Goal: Task Accomplishment & Management: Use online tool/utility

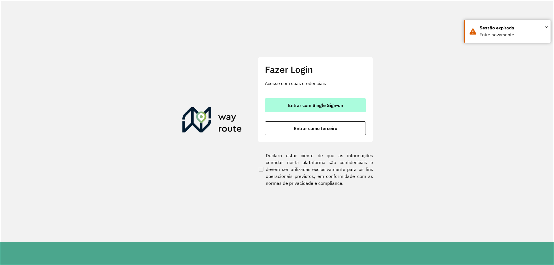
click at [325, 101] on button "Entrar com Single Sign-on" at bounding box center [315, 105] width 101 height 14
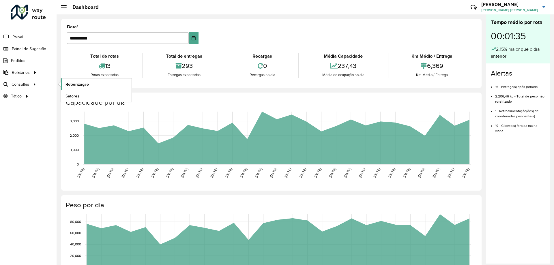
click at [68, 86] on span "Roteirização" at bounding box center [76, 84] width 23 height 6
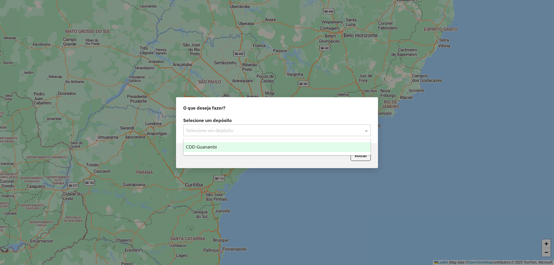
click at [238, 131] on input "text" at bounding box center [271, 130] width 170 height 7
click at [223, 142] on div "CDD Guanambi" at bounding box center [276, 147] width 187 height 10
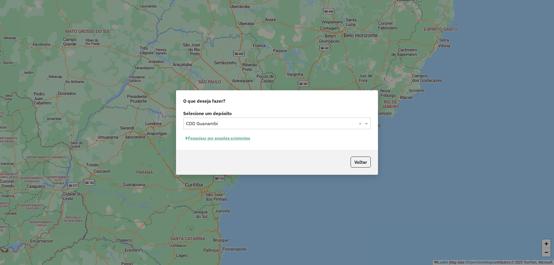
click at [213, 136] on button "Pesquisar por sessões existentes" at bounding box center [218, 138] width 70 height 9
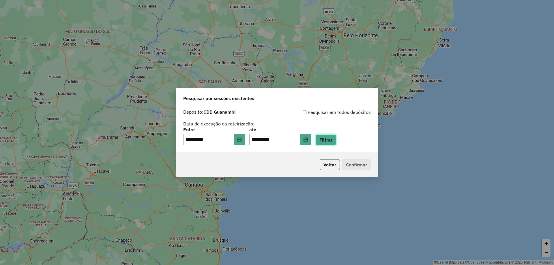
click at [325, 142] on button "Filtrar" at bounding box center [326, 139] width 20 height 11
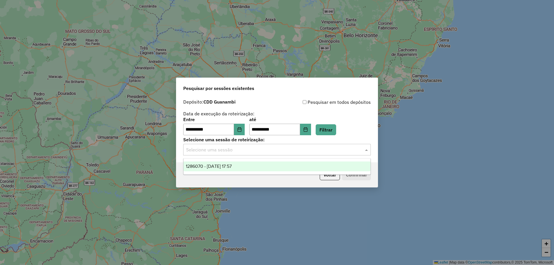
click at [279, 150] on input "text" at bounding box center [271, 150] width 170 height 7
click at [217, 163] on div "1286070 - 01/10/2025 17:57" at bounding box center [276, 167] width 187 height 10
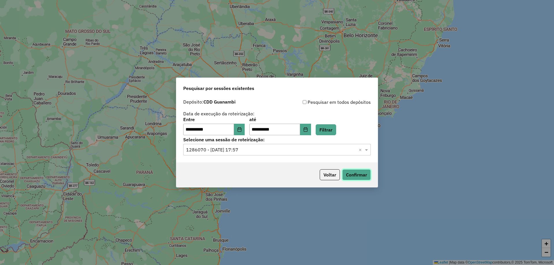
click at [356, 171] on button "Confirmar" at bounding box center [356, 174] width 29 height 11
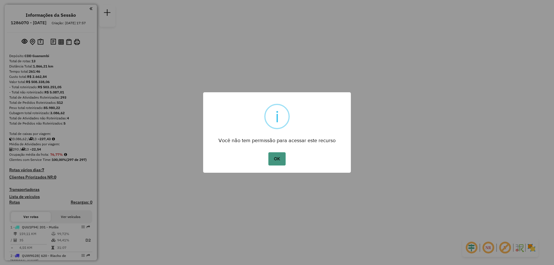
click at [280, 161] on button "OK" at bounding box center [276, 158] width 17 height 13
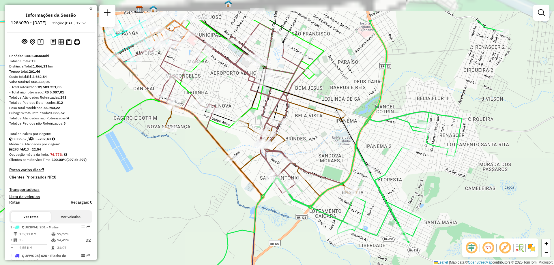
drag, startPoint x: 268, startPoint y: 95, endPoint x: 316, endPoint y: 168, distance: 87.2
click at [316, 168] on div "Janela de atendimento Grade de atendimento Capacidade Transportadoras Veículos …" at bounding box center [277, 132] width 554 height 265
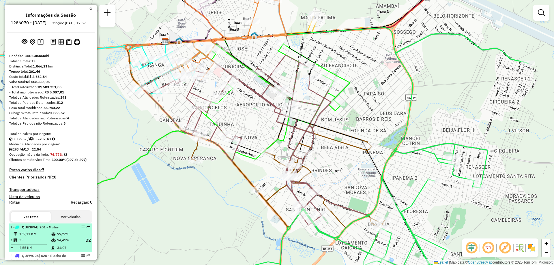
select select "**********"
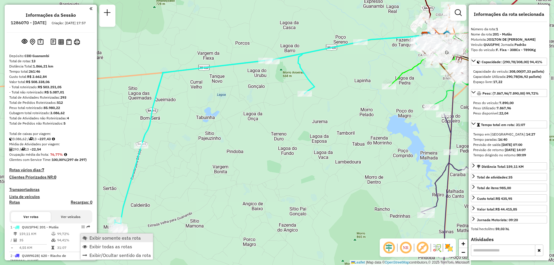
click at [97, 239] on span "Exibir somente esta rota" at bounding box center [114, 238] width 51 height 5
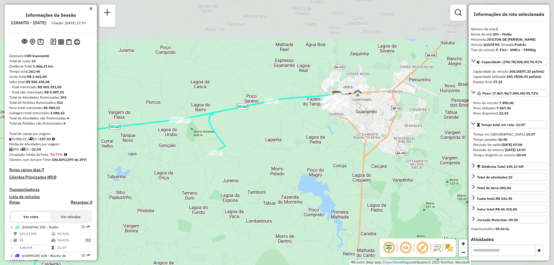
drag, startPoint x: 416, startPoint y: 77, endPoint x: 319, endPoint y: 139, distance: 115.1
click at [319, 139] on div "Janela de atendimento Grade de atendimento Capacidade Transportadoras Veículos …" at bounding box center [277, 132] width 554 height 265
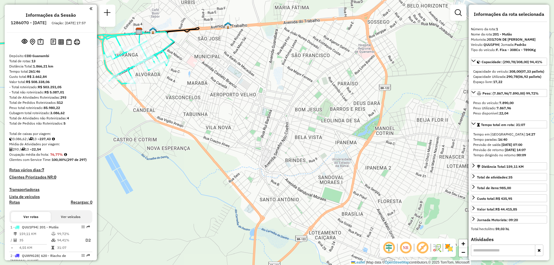
drag, startPoint x: 297, startPoint y: 145, endPoint x: 299, endPoint y: 109, distance: 35.8
click at [299, 109] on div "Janela de atendimento Grade de atendimento Capacidade Transportadoras Veículos …" at bounding box center [277, 132] width 554 height 265
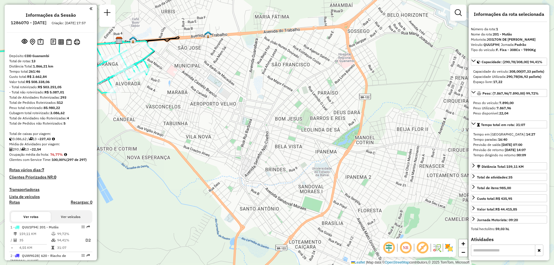
drag, startPoint x: 299, startPoint y: 109, endPoint x: 277, endPoint y: 122, distance: 25.2
click at [277, 122] on div "Janela de atendimento Grade de atendimento Capacidade Transportadoras Veículos …" at bounding box center [277, 132] width 554 height 265
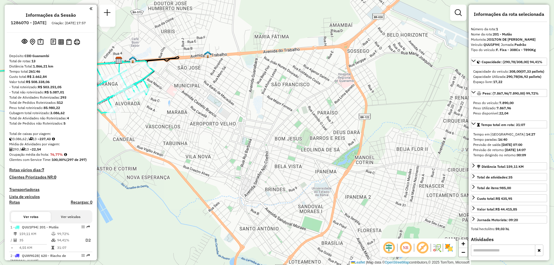
drag, startPoint x: 306, startPoint y: 82, endPoint x: 308, endPoint y: 98, distance: 16.2
click at [308, 98] on div "Janela de atendimento Grade de atendimento Capacidade Transportadoras Veículos …" at bounding box center [277, 132] width 554 height 265
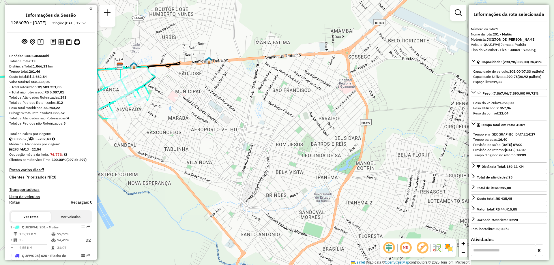
drag, startPoint x: 308, startPoint y: 98, endPoint x: 309, endPoint y: 104, distance: 5.9
click at [309, 104] on div "Janela de atendimento Grade de atendimento Capacidade Transportadoras Veículos …" at bounding box center [277, 132] width 554 height 265
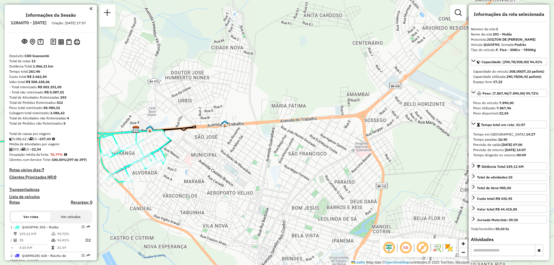
drag, startPoint x: 291, startPoint y: 53, endPoint x: 307, endPoint y: 116, distance: 64.4
click at [307, 116] on div "Janela de atendimento Grade de atendimento Capacidade Transportadoras Veículos …" at bounding box center [277, 132] width 554 height 265
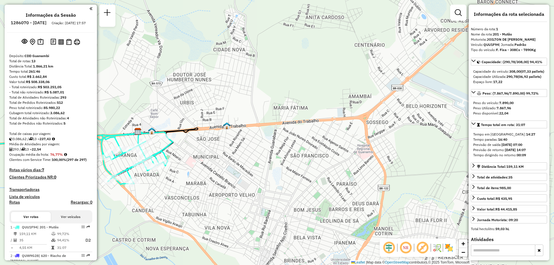
drag, startPoint x: 217, startPoint y: 92, endPoint x: 249, endPoint y: 99, distance: 33.4
click at [249, 99] on div "Janela de atendimento Grade de atendimento Capacidade Transportadoras Veículos …" at bounding box center [277, 132] width 554 height 265
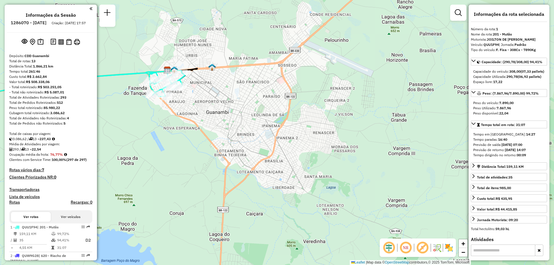
drag, startPoint x: 381, startPoint y: 180, endPoint x: 339, endPoint y: 132, distance: 63.8
click at [339, 132] on div "Janela de atendimento Grade de atendimento Capacidade Transportadoras Veículos …" at bounding box center [277, 132] width 554 height 265
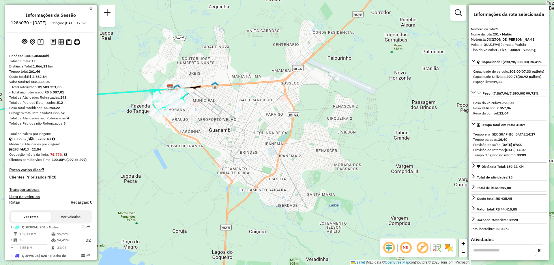
drag, startPoint x: 234, startPoint y: 72, endPoint x: 237, endPoint y: 94, distance: 21.5
click at [237, 94] on div "Janela de atendimento Grade de atendimento Capacidade Transportadoras Veículos …" at bounding box center [277, 132] width 554 height 265
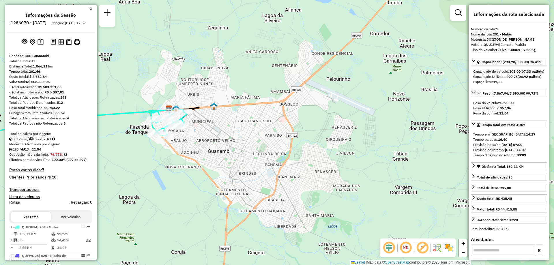
drag, startPoint x: 242, startPoint y: 72, endPoint x: 241, endPoint y: 80, distance: 8.7
click at [241, 80] on div "Janela de atendimento Grade de atendimento Capacidade Transportadoras Veículos …" at bounding box center [277, 132] width 554 height 265
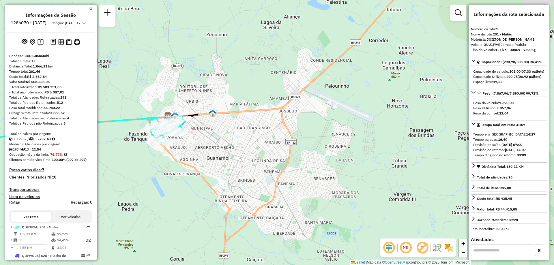
drag, startPoint x: 367, startPoint y: 61, endPoint x: 366, endPoint y: 68, distance: 7.3
click at [366, 68] on div "Janela de atendimento Grade de atendimento Capacidade Transportadoras Veículos …" at bounding box center [277, 132] width 554 height 265
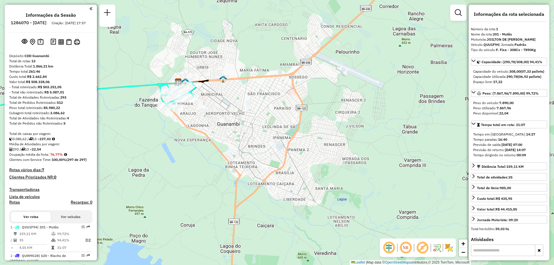
drag, startPoint x: 346, startPoint y: 122, endPoint x: 359, endPoint y: 66, distance: 57.4
click at [359, 66] on div "Janela de atendimento Grade de atendimento Capacidade Transportadoras Veículos …" at bounding box center [277, 132] width 554 height 265
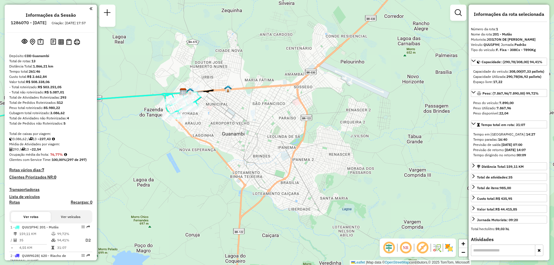
drag, startPoint x: 346, startPoint y: 84, endPoint x: 348, endPoint y: 115, distance: 31.8
click at [348, 115] on div "Janela de atendimento Grade de atendimento Capacidade Transportadoras Veículos …" at bounding box center [277, 132] width 554 height 265
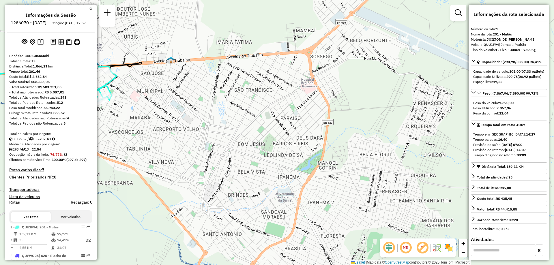
drag, startPoint x: 343, startPoint y: 140, endPoint x: 356, endPoint y: 114, distance: 29.6
click at [356, 114] on div "Janela de atendimento Grade de atendimento Capacidade Transportadoras Veículos …" at bounding box center [277, 132] width 554 height 265
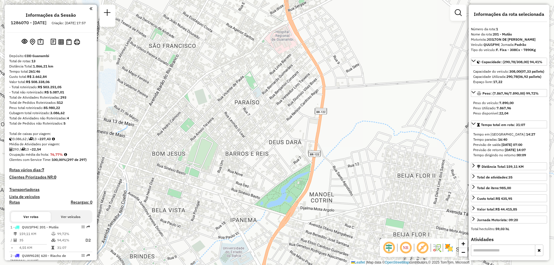
drag, startPoint x: 361, startPoint y: 105, endPoint x: 358, endPoint y: 112, distance: 7.2
click at [358, 112] on div "Janela de atendimento Grade de atendimento Capacidade Transportadoras Veículos …" at bounding box center [277, 132] width 554 height 265
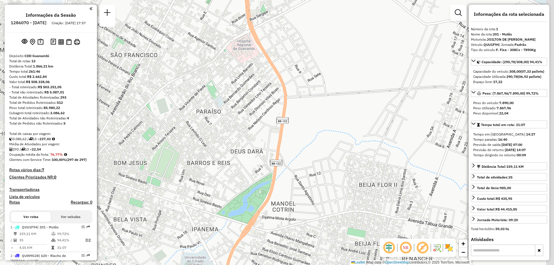
drag, startPoint x: 392, startPoint y: 61, endPoint x: 364, endPoint y: 51, distance: 29.1
click at [364, 51] on div "Janela de atendimento Grade de atendimento Capacidade Transportadoras Veículos …" at bounding box center [277, 132] width 554 height 265
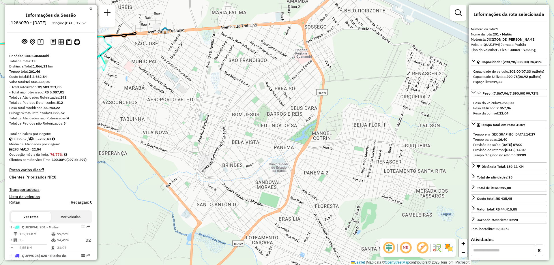
drag, startPoint x: 365, startPoint y: 59, endPoint x: 364, endPoint y: 69, distance: 9.6
click at [364, 69] on div "Janela de atendimento Grade de atendimento Capacidade Transportadoras Veículos …" at bounding box center [277, 132] width 554 height 265
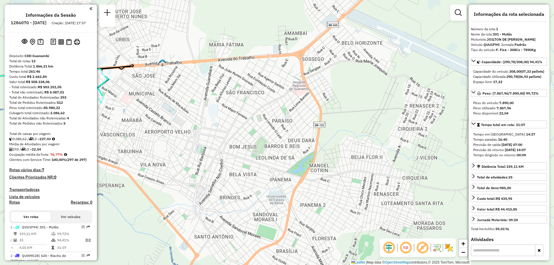
drag, startPoint x: 366, startPoint y: 63, endPoint x: 363, endPoint y: 91, distance: 27.2
click at [363, 91] on div "Janela de atendimento Grade de atendimento Capacidade Transportadoras Veículos …" at bounding box center [277, 132] width 554 height 265
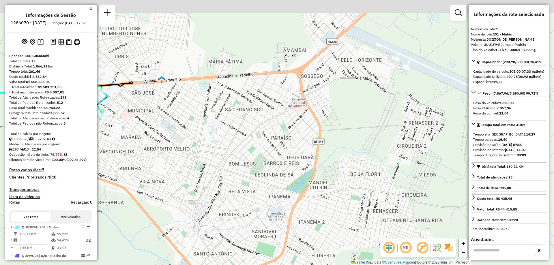
drag, startPoint x: 364, startPoint y: 70, endPoint x: 363, endPoint y: 87, distance: 16.7
click at [363, 87] on div "Janela de atendimento Grade de atendimento Capacidade Transportadoras Veículos …" at bounding box center [277, 132] width 554 height 265
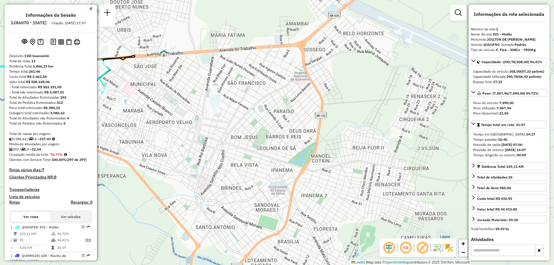
drag, startPoint x: 363, startPoint y: 99, endPoint x: 365, endPoint y: 70, distance: 29.2
click at [365, 70] on div "Janela de atendimento Grade de atendimento Capacidade Transportadoras Veículos …" at bounding box center [277, 132] width 554 height 265
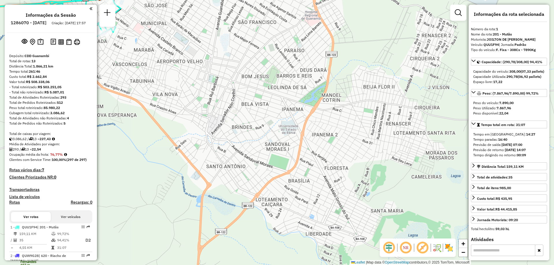
drag, startPoint x: 367, startPoint y: 114, endPoint x: 377, endPoint y: 61, distance: 53.5
click at [377, 61] on div "Janela de atendimento Grade de atendimento Capacidade Transportadoras Veículos …" at bounding box center [277, 132] width 554 height 265
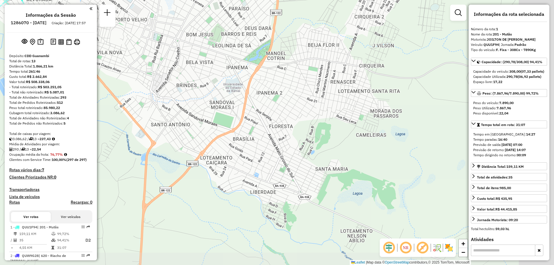
drag, startPoint x: 399, startPoint y: 120, endPoint x: 343, endPoint y: 78, distance: 69.0
click at [343, 78] on div "Janela de atendimento Grade de atendimento Capacidade Transportadoras Veículos …" at bounding box center [277, 132] width 554 height 265
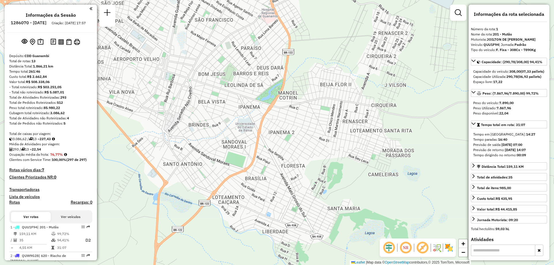
drag, startPoint x: 343, startPoint y: 78, endPoint x: 355, endPoint y: 118, distance: 41.3
click at [355, 118] on div "Janela de atendimento Grade de atendimento Capacidade Transportadoras Veículos …" at bounding box center [277, 132] width 554 height 265
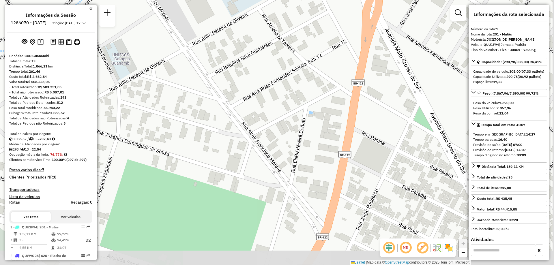
drag, startPoint x: 263, startPoint y: 144, endPoint x: 219, endPoint y: 96, distance: 64.5
click at [219, 96] on div "Janela de atendimento Grade de atendimento Capacidade Transportadoras Veículos …" at bounding box center [277, 132] width 554 height 265
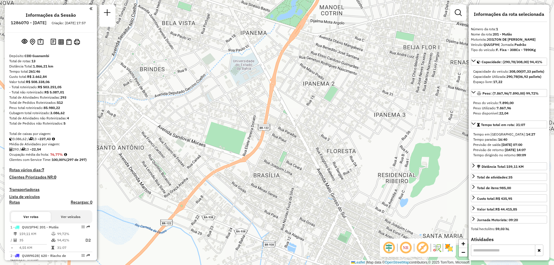
drag, startPoint x: 269, startPoint y: 75, endPoint x: 269, endPoint y: 94, distance: 19.3
click at [269, 94] on div "Janela de atendimento Grade de atendimento Capacidade Transportadoras Veículos …" at bounding box center [277, 132] width 554 height 265
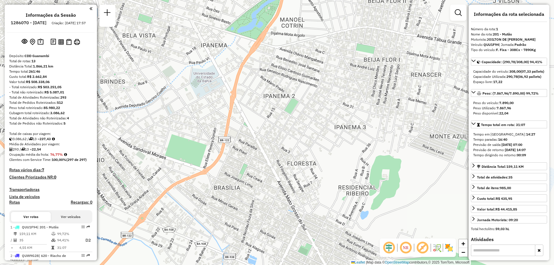
drag, startPoint x: 305, startPoint y: 87, endPoint x: 285, endPoint y: 114, distance: 34.1
click at [285, 114] on div "Janela de atendimento Grade de atendimento Capacidade Transportadoras Veículos …" at bounding box center [277, 132] width 554 height 265
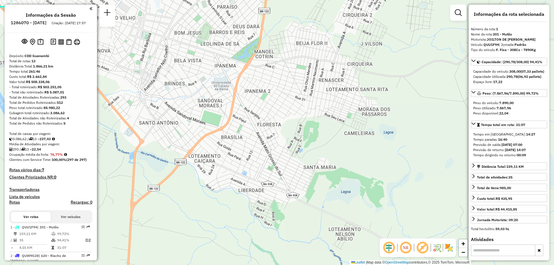
drag, startPoint x: 341, startPoint y: 102, endPoint x: 319, endPoint y: 89, distance: 25.9
click at [319, 89] on div "Janela de atendimento Grade de atendimento Capacidade Transportadoras Veículos …" at bounding box center [277, 132] width 554 height 265
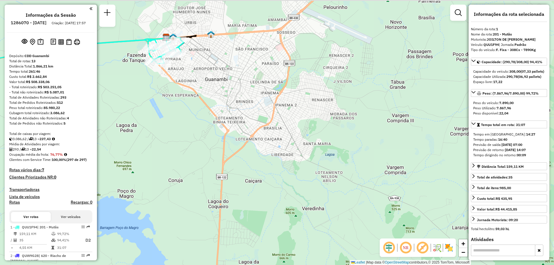
drag, startPoint x: 310, startPoint y: 47, endPoint x: 309, endPoint y: 78, distance: 31.5
click at [309, 78] on div "Janela de atendimento Grade de atendimento Capacidade Transportadoras Veículos …" at bounding box center [277, 132] width 554 height 265
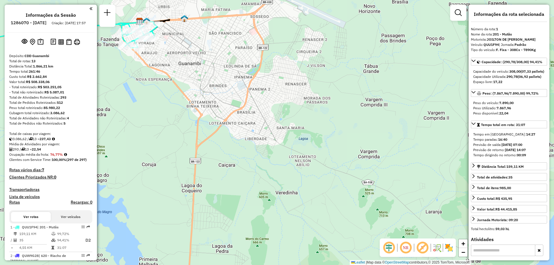
drag, startPoint x: 399, startPoint y: 175, endPoint x: 372, endPoint y: 142, distance: 42.8
click at [372, 142] on div "Janela de atendimento Grade de atendimento Capacidade Transportadoras Veículos …" at bounding box center [277, 132] width 554 height 265
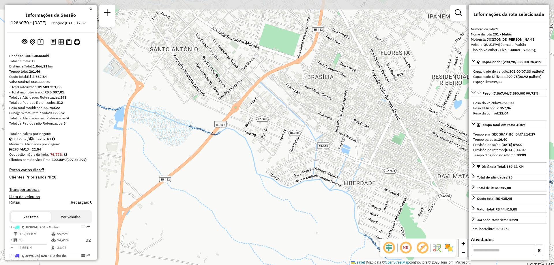
drag, startPoint x: 238, startPoint y: 124, endPoint x: 264, endPoint y: 155, distance: 40.8
click at [264, 155] on div "Janela de atendimento Grade de atendimento Capacidade Transportadoras Veículos …" at bounding box center [277, 132] width 554 height 265
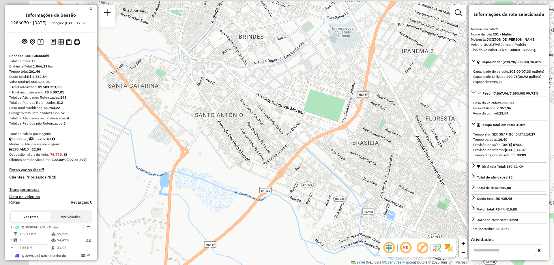
drag, startPoint x: 230, startPoint y: 94, endPoint x: 264, endPoint y: 148, distance: 64.0
click at [264, 148] on div "Janela de atendimento Grade de atendimento Capacidade Transportadoras Veículos …" at bounding box center [277, 132] width 554 height 265
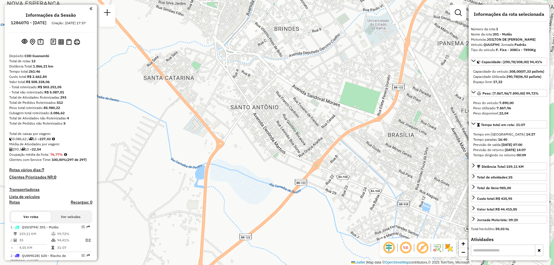
drag, startPoint x: 177, startPoint y: 89, endPoint x: 212, endPoint y: 79, distance: 35.6
click at [212, 79] on div "Janela de atendimento Grade de atendimento Capacidade Transportadoras Veículos …" at bounding box center [277, 132] width 554 height 265
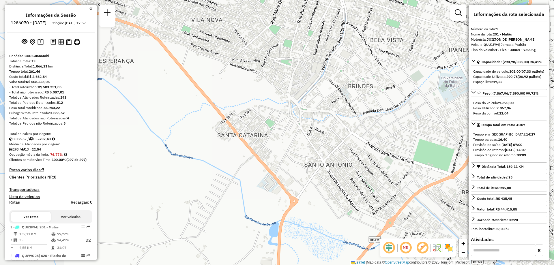
drag, startPoint x: 188, startPoint y: 112, endPoint x: 231, endPoint y: 149, distance: 56.8
click at [231, 149] on div "Janela de atendimento Grade de atendimento Capacidade Transportadoras Veículos …" at bounding box center [277, 132] width 554 height 265
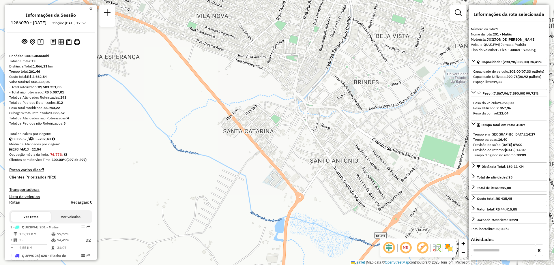
click at [325, 138] on div "Janela de atendimento Grade de atendimento Capacidade Transportadoras Veículos …" at bounding box center [277, 132] width 554 height 265
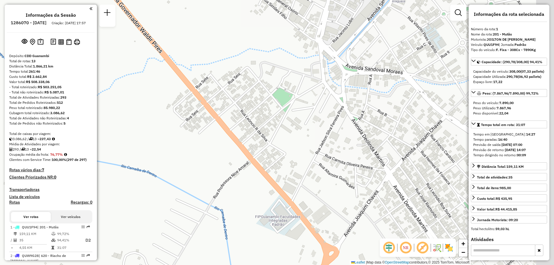
drag, startPoint x: 333, startPoint y: 153, endPoint x: 329, endPoint y: 153, distance: 4.3
click at [329, 153] on div "Janela de atendimento Grade de atendimento Capacidade Transportadoras Veículos …" at bounding box center [277, 132] width 554 height 265
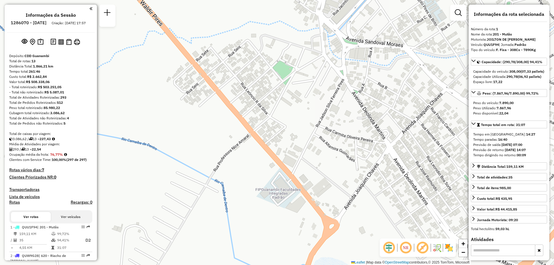
drag, startPoint x: 331, startPoint y: 183, endPoint x: 331, endPoint y: 145, distance: 37.8
click at [331, 145] on div "Janela de atendimento Grade de atendimento Capacidade Transportadoras Veículos …" at bounding box center [277, 132] width 554 height 265
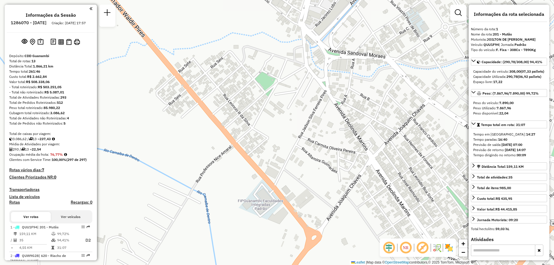
drag, startPoint x: 387, startPoint y: 108, endPoint x: 370, endPoint y: 131, distance: 28.7
click at [370, 131] on div "Janela de atendimento Grade de atendimento Capacidade Transportadoras Veículos …" at bounding box center [277, 132] width 554 height 265
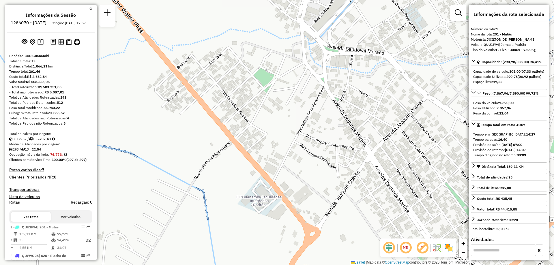
drag, startPoint x: 333, startPoint y: 130, endPoint x: 327, endPoint y: 120, distance: 11.3
click at [327, 120] on div "Janela de atendimento Grade de atendimento Capacidade Transportadoras Veículos …" at bounding box center [277, 132] width 554 height 265
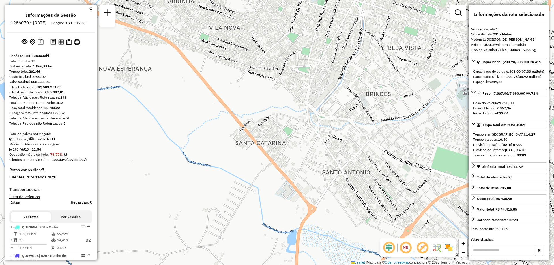
drag, startPoint x: 347, startPoint y: 95, endPoint x: 343, endPoint y: 132, distance: 37.5
click at [343, 132] on div "Janela de atendimento Grade de atendimento Capacidade Transportadoras Veículos …" at bounding box center [277, 132] width 554 height 265
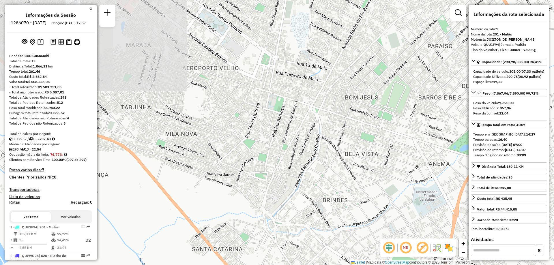
drag, startPoint x: 387, startPoint y: 99, endPoint x: 350, endPoint y: 188, distance: 96.7
click at [350, 188] on div "Janela de atendimento Grade de atendimento Capacidade Transportadoras Veículos …" at bounding box center [277, 132] width 554 height 265
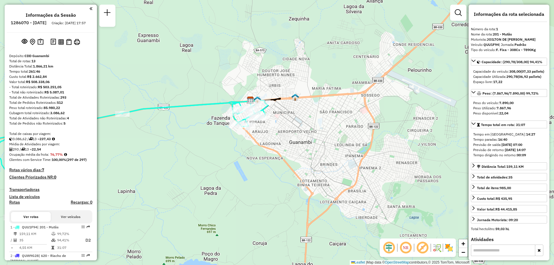
drag, startPoint x: 383, startPoint y: 117, endPoint x: 355, endPoint y: 109, distance: 29.0
click at [356, 110] on div "Janela de atendimento Grade de atendimento Capacidade Transportadoras Veículos …" at bounding box center [277, 132] width 554 height 265
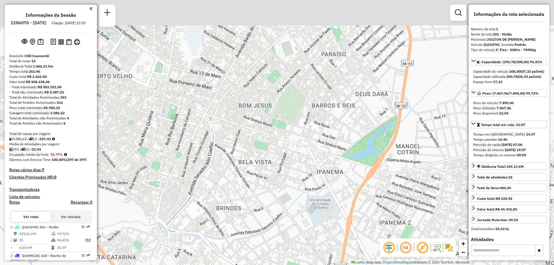
drag, startPoint x: 340, startPoint y: 76, endPoint x: 335, endPoint y: 149, distance: 73.2
click at [335, 149] on div "Janela de atendimento Grade de atendimento Capacidade Transportadoras Veículos …" at bounding box center [277, 132] width 554 height 265
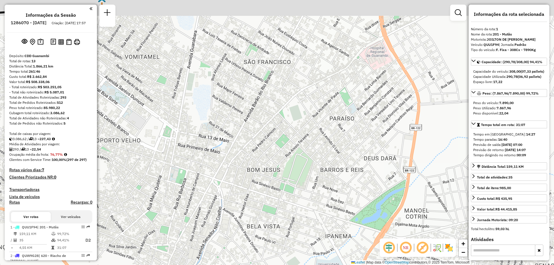
drag, startPoint x: 325, startPoint y: 138, endPoint x: 334, endPoint y: 161, distance: 24.5
click at [334, 161] on div "Janela de atendimento Grade de atendimento Capacidade Transportadoras Veículos …" at bounding box center [277, 132] width 554 height 265
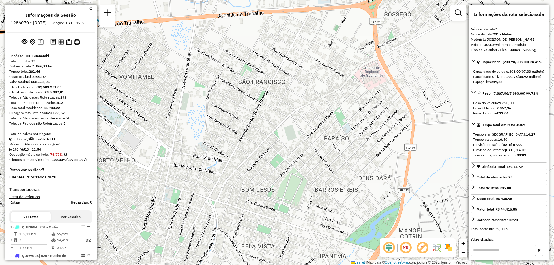
drag, startPoint x: 385, startPoint y: 178, endPoint x: 365, endPoint y: 200, distance: 29.4
click at [371, 204] on div "Janela de atendimento Grade de atendimento Capacidade Transportadoras Veículos …" at bounding box center [277, 132] width 554 height 265
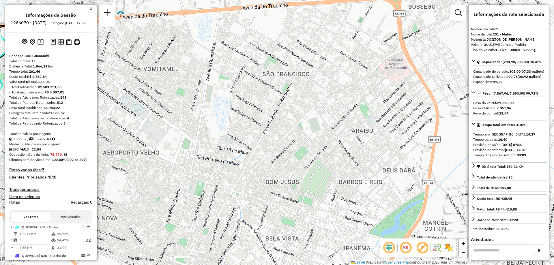
drag, startPoint x: 331, startPoint y: 135, endPoint x: 344, endPoint y: 128, distance: 14.2
click at [344, 128] on div "Janela de atendimento Grade de atendimento Capacidade Transportadoras Veículos …" at bounding box center [277, 132] width 554 height 265
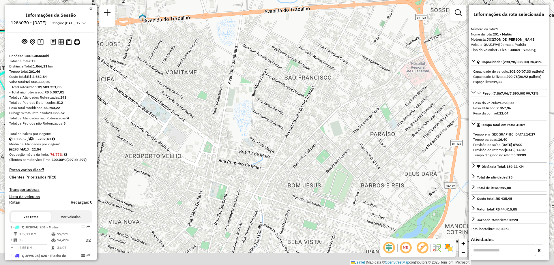
drag, startPoint x: 339, startPoint y: 168, endPoint x: 333, endPoint y: 110, distance: 58.8
click at [333, 110] on div "Janela de atendimento Grade de atendimento Capacidade Transportadoras Veículos …" at bounding box center [277, 132] width 554 height 265
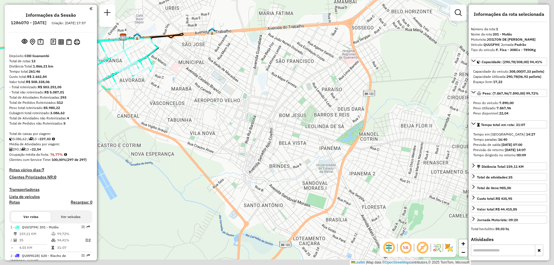
drag, startPoint x: 381, startPoint y: 178, endPoint x: 335, endPoint y: 125, distance: 70.5
click at [335, 125] on div "Janela de atendimento Grade de atendimento Capacidade Transportadoras Veículos …" at bounding box center [277, 132] width 554 height 265
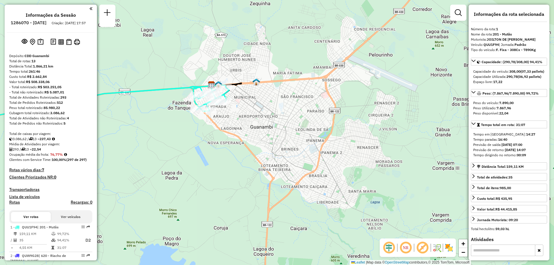
drag, startPoint x: 335, startPoint y: 165, endPoint x: 308, endPoint y: 135, distance: 39.9
click at [308, 135] on div "Janela de atendimento Grade de atendimento Capacidade Transportadoras Veículos …" at bounding box center [277, 132] width 554 height 265
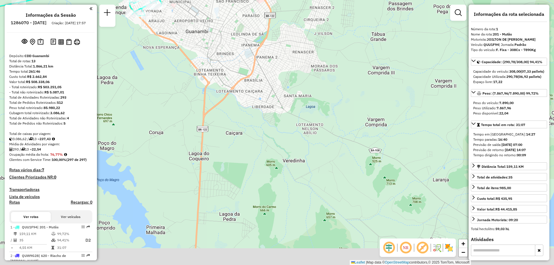
drag, startPoint x: 318, startPoint y: 110, endPoint x: 283, endPoint y: 41, distance: 78.2
click at [283, 41] on div "Janela de atendimento Grade de atendimento Capacidade Transportadoras Veículos …" at bounding box center [277, 132] width 554 height 265
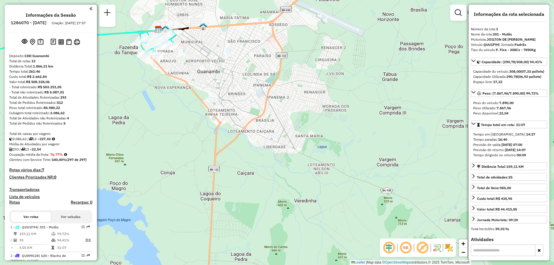
drag, startPoint x: 288, startPoint y: 82, endPoint x: 316, endPoint y: 163, distance: 84.9
click at [314, 159] on div "Janela de atendimento Grade de atendimento Capacidade Transportadoras Veículos …" at bounding box center [277, 132] width 554 height 265
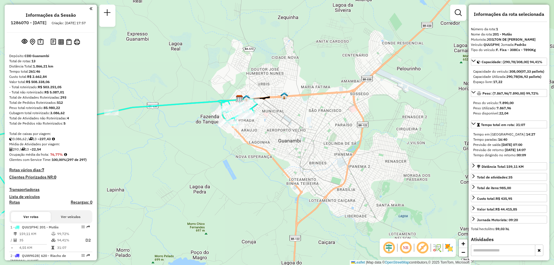
drag, startPoint x: 385, startPoint y: 170, endPoint x: 355, endPoint y: 145, distance: 38.9
click at [356, 146] on div "Janela de atendimento Grade de atendimento Capacidade Transportadoras Veículos …" at bounding box center [277, 132] width 554 height 265
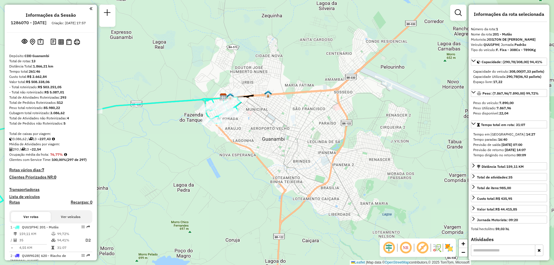
drag, startPoint x: 389, startPoint y: 119, endPoint x: 382, endPoint y: 124, distance: 8.5
click at [382, 124] on div "Janela de atendimento Grade de atendimento Capacidade Transportadoras Veículos …" at bounding box center [277, 132] width 554 height 265
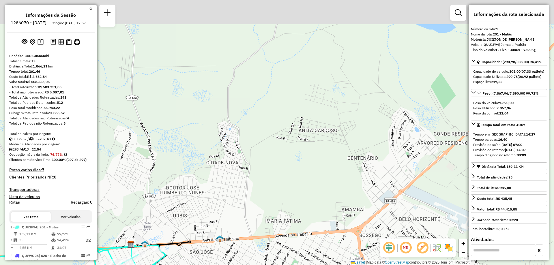
drag, startPoint x: 344, startPoint y: 41, endPoint x: 344, endPoint y: 106, distance: 64.9
click at [344, 105] on div "Janela de atendimento Grade de atendimento Capacidade Transportadoras Veículos …" at bounding box center [277, 132] width 554 height 265
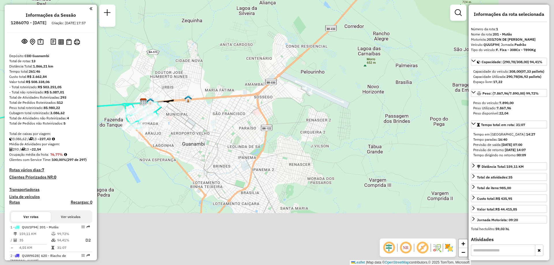
drag, startPoint x: 403, startPoint y: 163, endPoint x: 283, endPoint y: 72, distance: 151.0
click at [284, 72] on div "Janela de atendimento Grade de atendimento Capacidade Transportadoras Veículos …" at bounding box center [277, 132] width 554 height 265
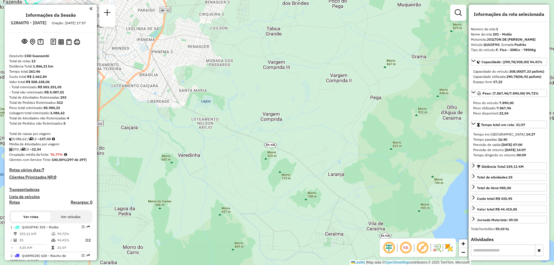
drag, startPoint x: 318, startPoint y: 146, endPoint x: 267, endPoint y: 142, distance: 51.5
click at [267, 142] on div "Janela de atendimento Grade de atendimento Capacidade Transportadoras Veículos …" at bounding box center [277, 132] width 554 height 265
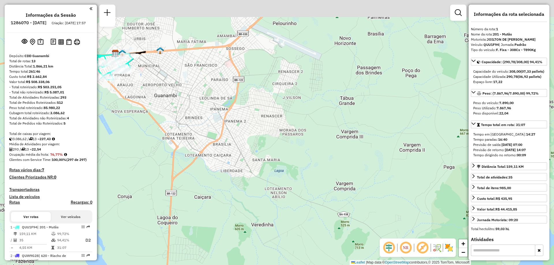
drag, startPoint x: 250, startPoint y: 58, endPoint x: 354, endPoint y: 131, distance: 127.1
click at [351, 142] on div "Janela de atendimento Grade de atendimento Capacidade Transportadoras Veículos …" at bounding box center [277, 132] width 554 height 265
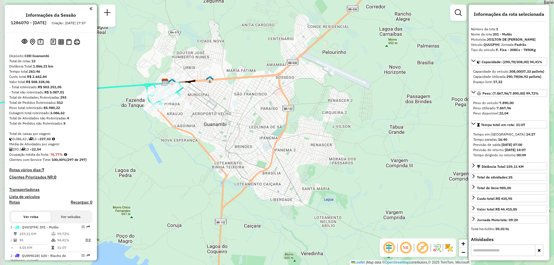
drag, startPoint x: 237, startPoint y: 76, endPoint x: 263, endPoint y: 102, distance: 36.9
click at [263, 100] on div "Janela de atendimento Grade de atendimento Capacidade Transportadoras Veículos …" at bounding box center [277, 132] width 554 height 265
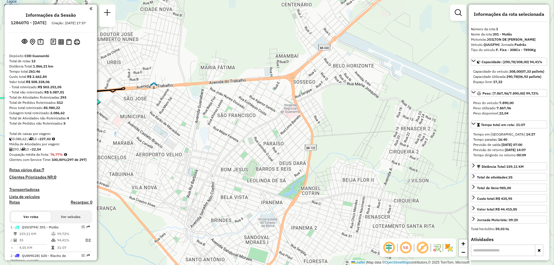
drag, startPoint x: 312, startPoint y: 130, endPoint x: 267, endPoint y: 142, distance: 46.5
click at [267, 142] on div "Janela de atendimento Grade de atendimento Capacidade Transportadoras Veículos …" at bounding box center [277, 132] width 554 height 265
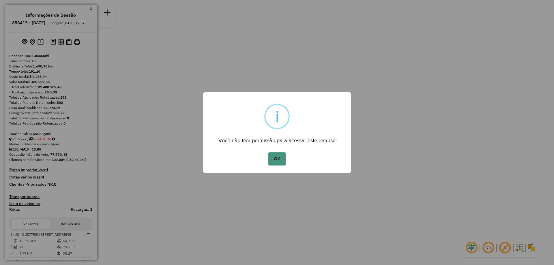
click at [279, 158] on button "OK" at bounding box center [276, 158] width 17 height 13
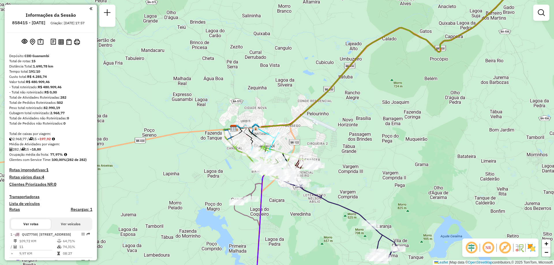
scroll to position [87, 0]
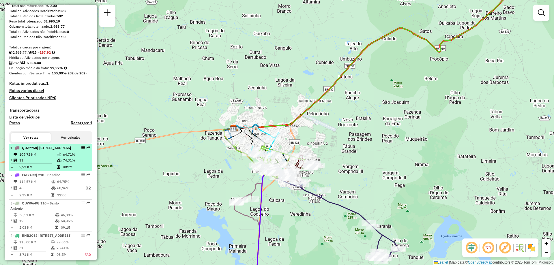
select select "**********"
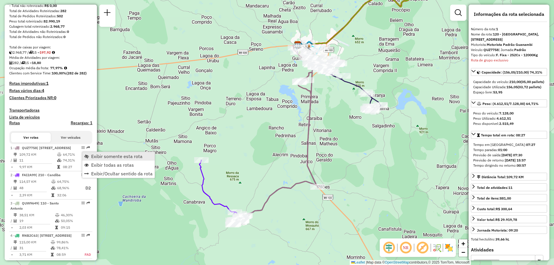
click at [105, 157] on span "Exibir somente esta rota" at bounding box center [116, 156] width 51 height 5
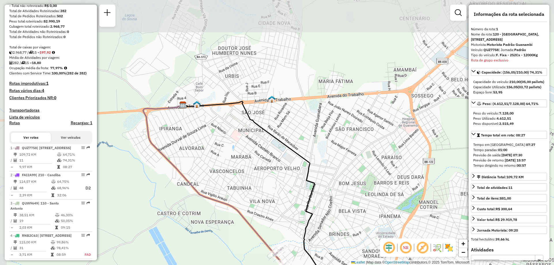
drag, startPoint x: 320, startPoint y: 50, endPoint x: 335, endPoint y: 120, distance: 70.9
click at [335, 120] on div "Janela de atendimento Grade de atendimento Capacidade Transportadoras Veículos …" at bounding box center [277, 132] width 554 height 265
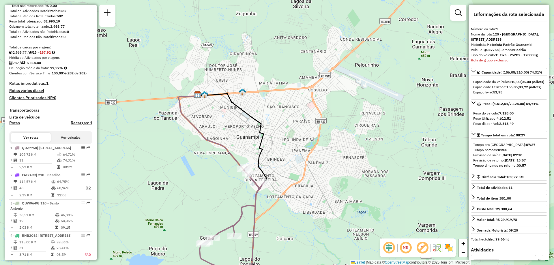
drag, startPoint x: 380, startPoint y: 136, endPoint x: 312, endPoint y: 137, distance: 68.1
click at [312, 137] on div "Janela de atendimento Grade de atendimento Capacidade Transportadoras Veículos …" at bounding box center [277, 132] width 554 height 265
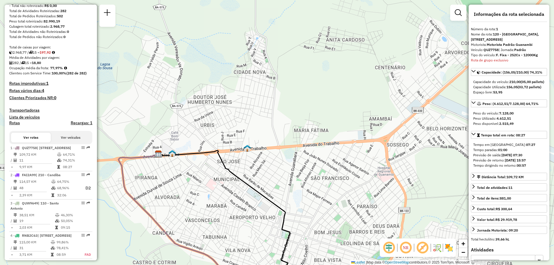
drag, startPoint x: 263, startPoint y: 55, endPoint x: 263, endPoint y: 127, distance: 72.1
click at [263, 127] on div "Janela de atendimento Grade de atendimento Capacidade Transportadoras Veículos …" at bounding box center [277, 132] width 554 height 265
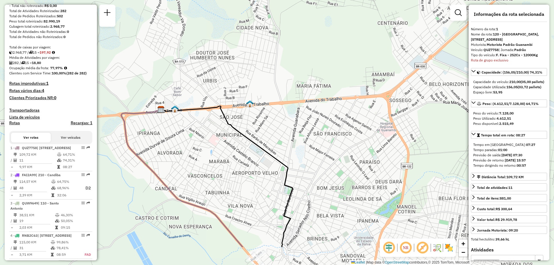
drag, startPoint x: 290, startPoint y: 156, endPoint x: 293, endPoint y: 112, distance: 44.5
click at [293, 112] on div "Janela de atendimento Grade de atendimento Capacidade Transportadoras Veículos …" at bounding box center [277, 132] width 554 height 265
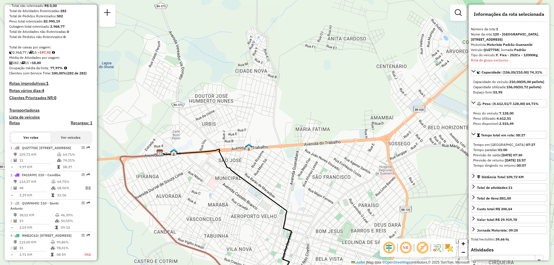
drag, startPoint x: 287, startPoint y: 100, endPoint x: 260, endPoint y: 142, distance: 50.2
click at [262, 143] on div "Janela de atendimento Grade de atendimento Capacidade Transportadoras Veículos …" at bounding box center [277, 132] width 554 height 265
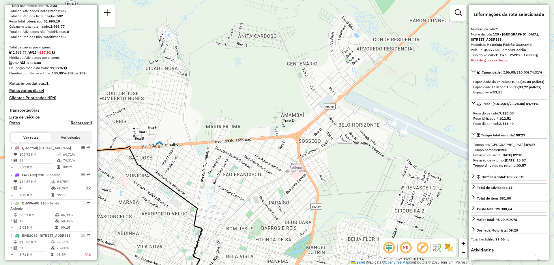
drag, startPoint x: 383, startPoint y: 107, endPoint x: 333, endPoint y: 102, distance: 49.6
click at [333, 102] on div "Janela de atendimento Grade de atendimento Capacidade Transportadoras Veículos …" at bounding box center [277, 132] width 554 height 265
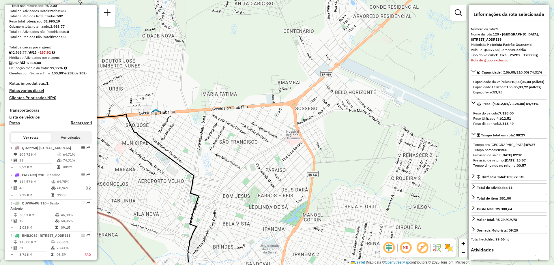
drag, startPoint x: 380, startPoint y: 118, endPoint x: 376, endPoint y: 85, distance: 33.6
click at [376, 85] on div "Janela de atendimento Grade de atendimento Capacidade Transportadoras Veículos …" at bounding box center [277, 132] width 554 height 265
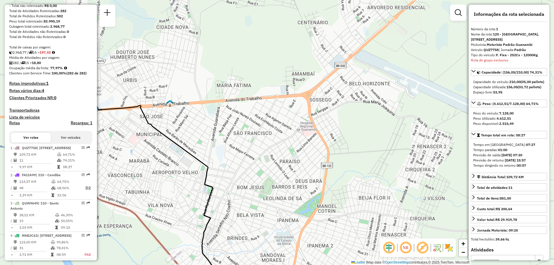
drag, startPoint x: 368, startPoint y: 116, endPoint x: 383, endPoint y: 112, distance: 15.2
click at [383, 112] on div "Janela de atendimento Grade de atendimento Capacidade Transportadoras Veículos …" at bounding box center [277, 132] width 554 height 265
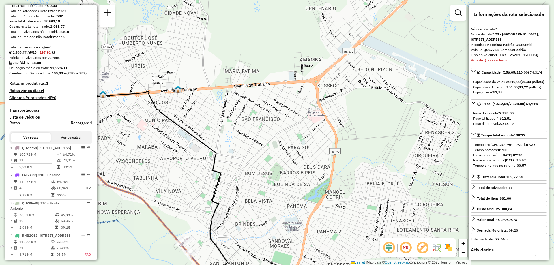
drag, startPoint x: 281, startPoint y: 117, endPoint x: 288, endPoint y: 100, distance: 19.3
click at [288, 100] on div "Janela de atendimento Grade de atendimento Capacidade Transportadoras Veículos …" at bounding box center [277, 132] width 554 height 265
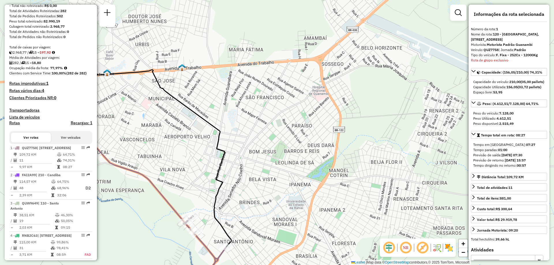
drag, startPoint x: 286, startPoint y: 133, endPoint x: 287, endPoint y: 110, distance: 22.5
click at [287, 110] on div "Janela de atendimento Grade de atendimento Capacidade Transportadoras Veículos …" at bounding box center [277, 132] width 554 height 265
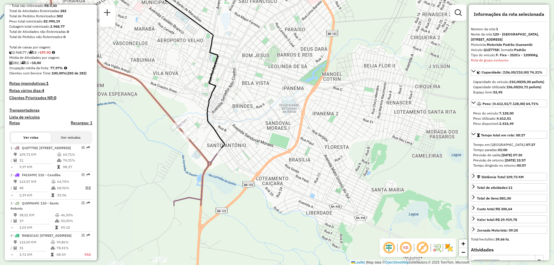
drag, startPoint x: 356, startPoint y: 202, endPoint x: 349, endPoint y: 112, distance: 89.7
click at [349, 112] on div "Janela de atendimento Grade de atendimento Capacidade Transportadoras Veículos …" at bounding box center [277, 132] width 554 height 265
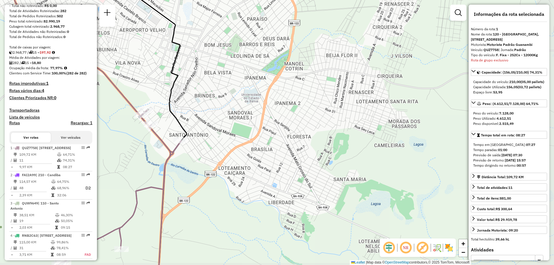
drag, startPoint x: 409, startPoint y: 101, endPoint x: 366, endPoint y: 93, distance: 43.9
click at [366, 93] on div "Janela de atendimento Grade de atendimento Capacidade Transportadoras Veículos …" at bounding box center [277, 132] width 554 height 265
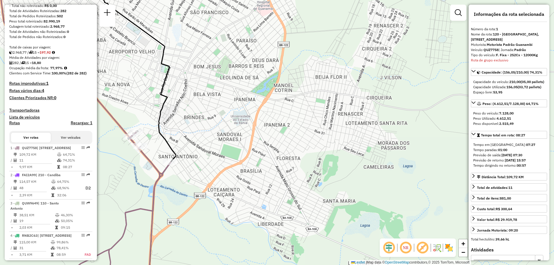
drag, startPoint x: 366, startPoint y: 93, endPoint x: 361, endPoint y: 116, distance: 23.0
click at [361, 116] on div "Janela de atendimento Grade de atendimento Capacidade Transportadoras Veículos …" at bounding box center [277, 132] width 554 height 265
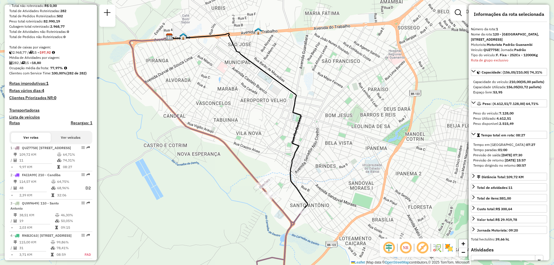
drag, startPoint x: 183, startPoint y: 99, endPoint x: 313, endPoint y: 147, distance: 138.6
click at [313, 147] on div "Janela de atendimento Grade de atendimento Capacidade Transportadoras Veículos …" at bounding box center [277, 132] width 554 height 265
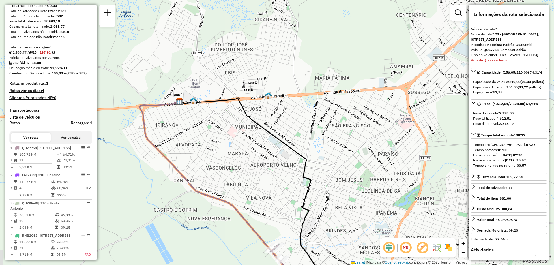
drag, startPoint x: 296, startPoint y: 68, endPoint x: 306, endPoint y: 134, distance: 66.9
click at [306, 134] on div "Janela de atendimento Grade de atendimento Capacidade Transportadoras Veículos …" at bounding box center [277, 132] width 554 height 265
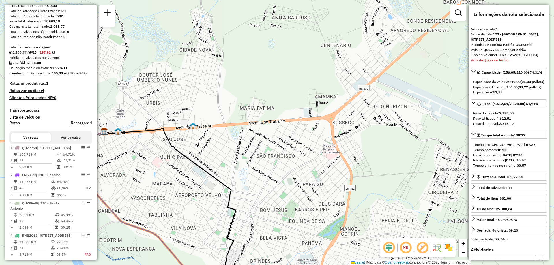
drag, startPoint x: 354, startPoint y: 94, endPoint x: 283, endPoint y: 108, distance: 72.3
click at [283, 108] on div "Janela de atendimento Grade de atendimento Capacidade Transportadoras Veículos …" at bounding box center [277, 132] width 554 height 265
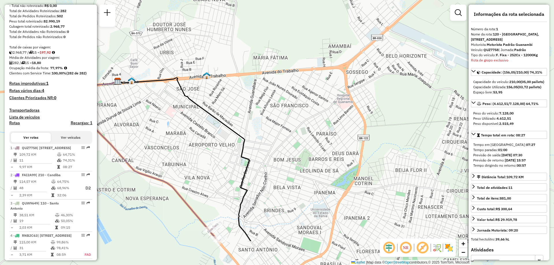
drag, startPoint x: 192, startPoint y: 174, endPoint x: 213, endPoint y: 94, distance: 83.1
click at [213, 94] on div "Janela de atendimento Grade de atendimento Capacidade Transportadoras Veículos …" at bounding box center [277, 132] width 554 height 265
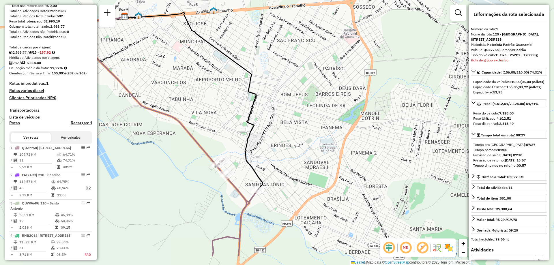
drag, startPoint x: 273, startPoint y: 143, endPoint x: 271, endPoint y: 112, distance: 31.8
click at [271, 112] on div "Janela de atendimento Grade de atendimento Capacidade Transportadoras Veículos …" at bounding box center [277, 132] width 554 height 265
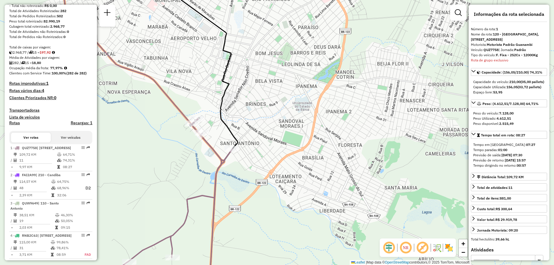
drag, startPoint x: 370, startPoint y: 128, endPoint x: 335, endPoint y: 92, distance: 50.2
click at [335, 92] on div "Janela de atendimento Grade de atendimento Capacidade Transportadoras Veículos …" at bounding box center [277, 132] width 554 height 265
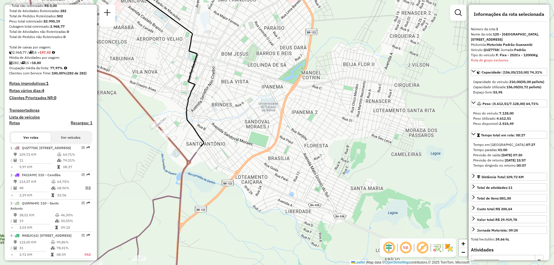
drag, startPoint x: 400, startPoint y: 128, endPoint x: 384, endPoint y: 126, distance: 16.0
click at [392, 132] on div "Janela de atendimento Grade de atendimento Capacidade Transportadoras Veículos …" at bounding box center [277, 132] width 554 height 265
